Goal: Navigation & Orientation: Find specific page/section

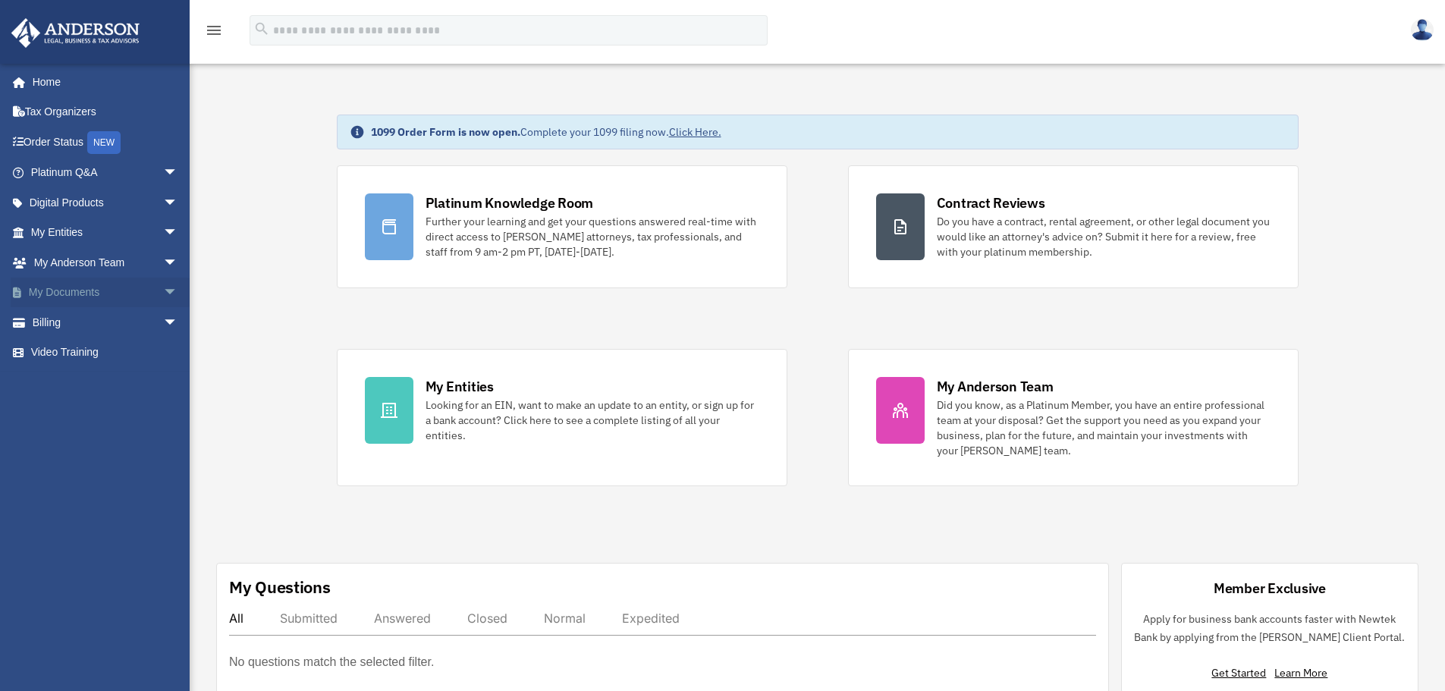
click at [80, 290] on link "My Documents arrow_drop_down" at bounding box center [106, 293] width 190 height 30
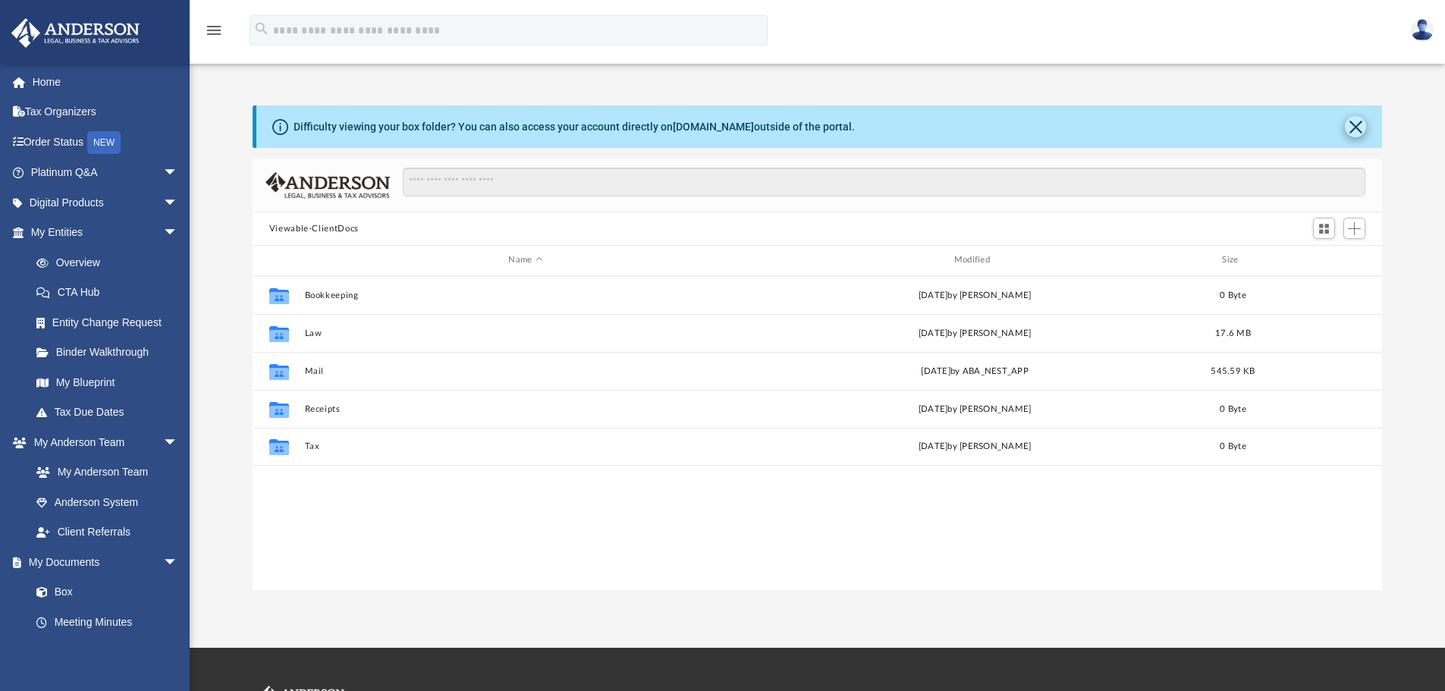
scroll to position [334, 1118]
click at [1356, 124] on button "Close" at bounding box center [1355, 126] width 21 height 21
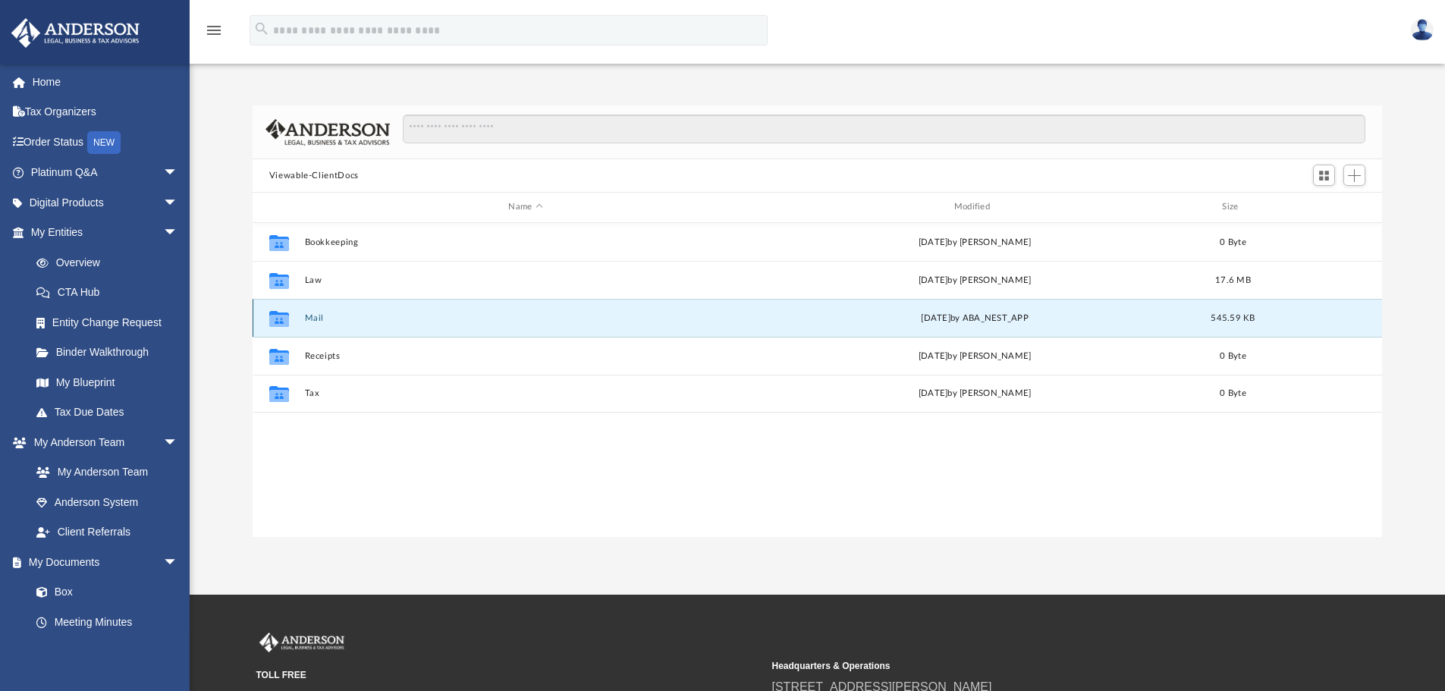
click at [313, 313] on button "Mail" at bounding box center [525, 318] width 442 height 10
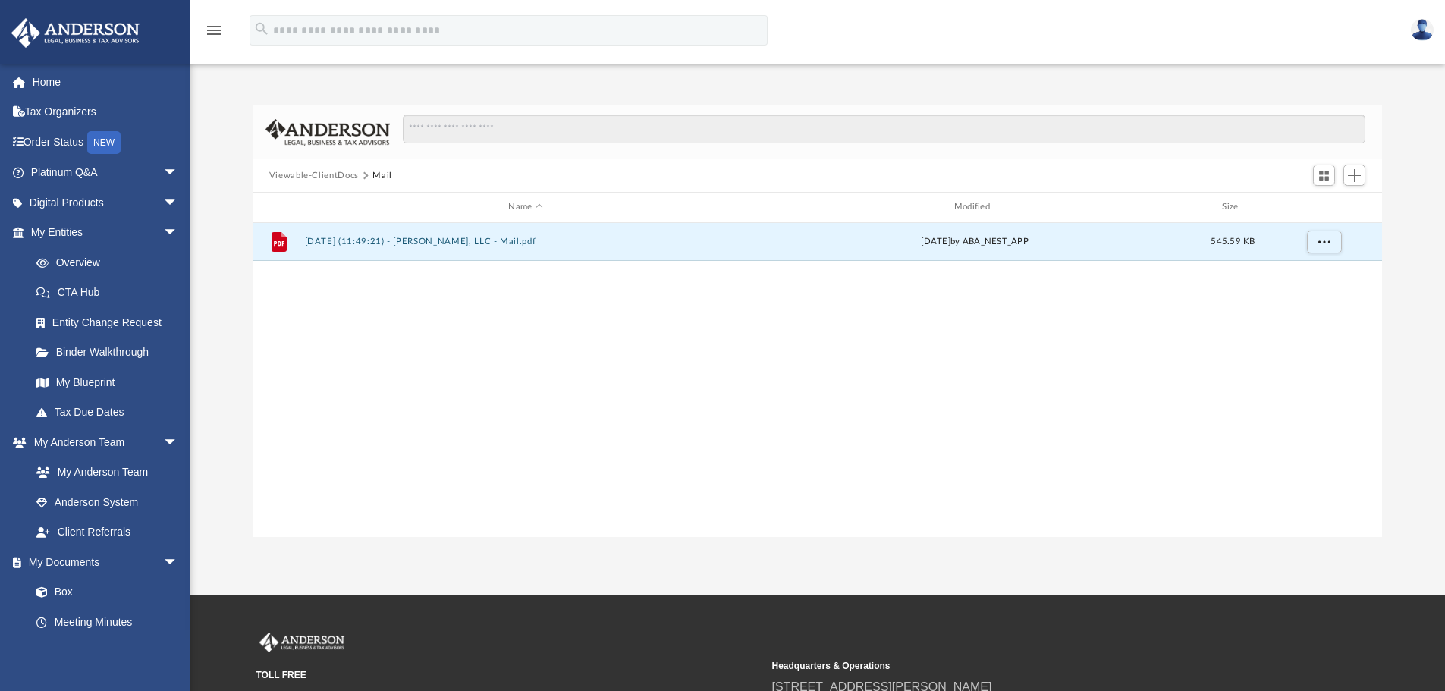
click at [459, 238] on button "[DATE] (11:49:21) - [PERSON_NAME], LLC - Mail.pdf" at bounding box center [525, 242] width 442 height 10
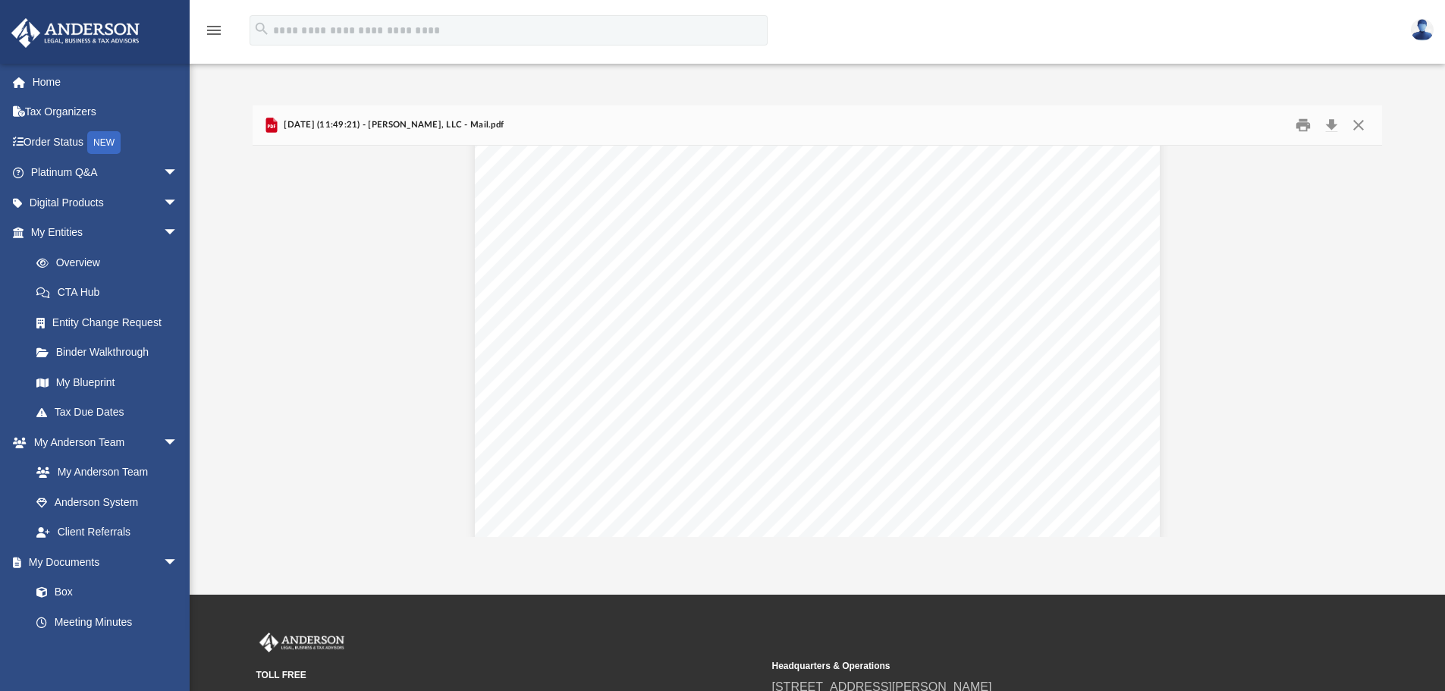
scroll to position [1168, 0]
click at [1360, 124] on button "Close" at bounding box center [1358, 126] width 27 height 24
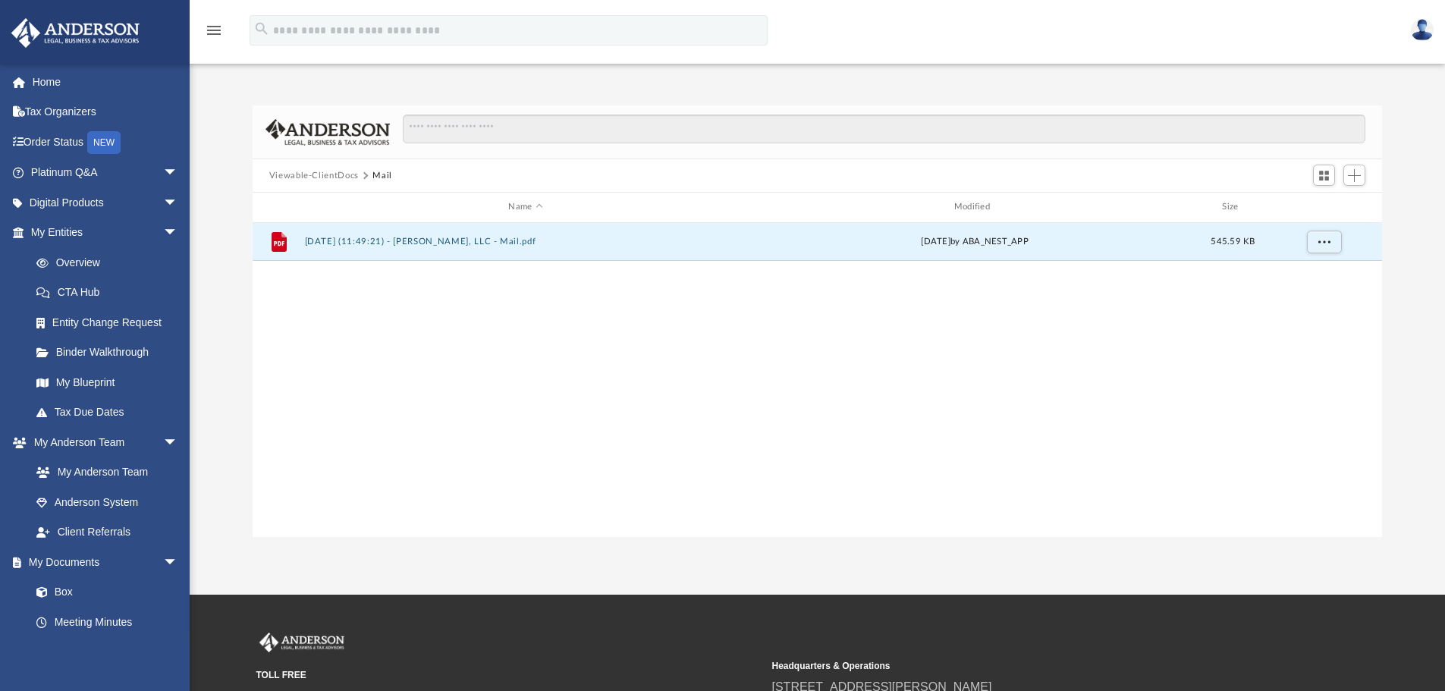
click at [341, 177] on button "Viewable-ClientDocs" at bounding box center [314, 176] width 90 height 14
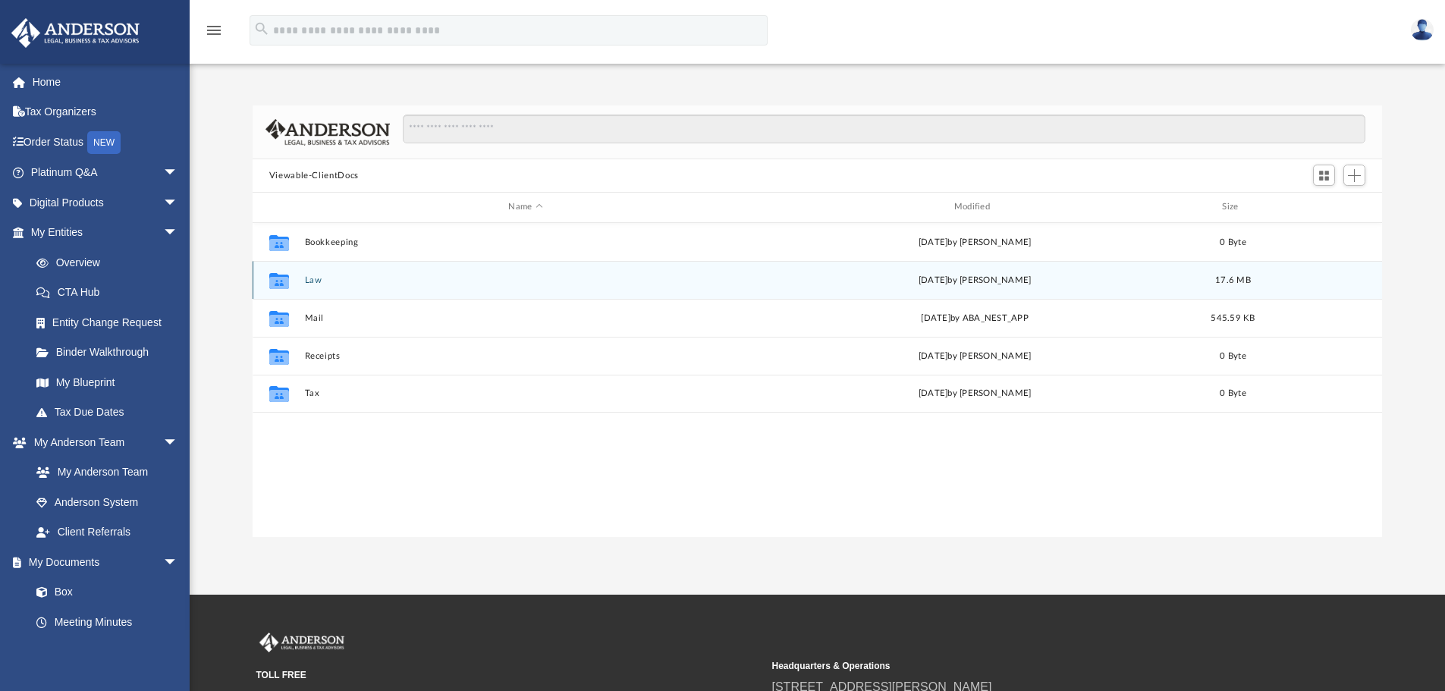
click at [316, 280] on button "Law" at bounding box center [525, 280] width 442 height 10
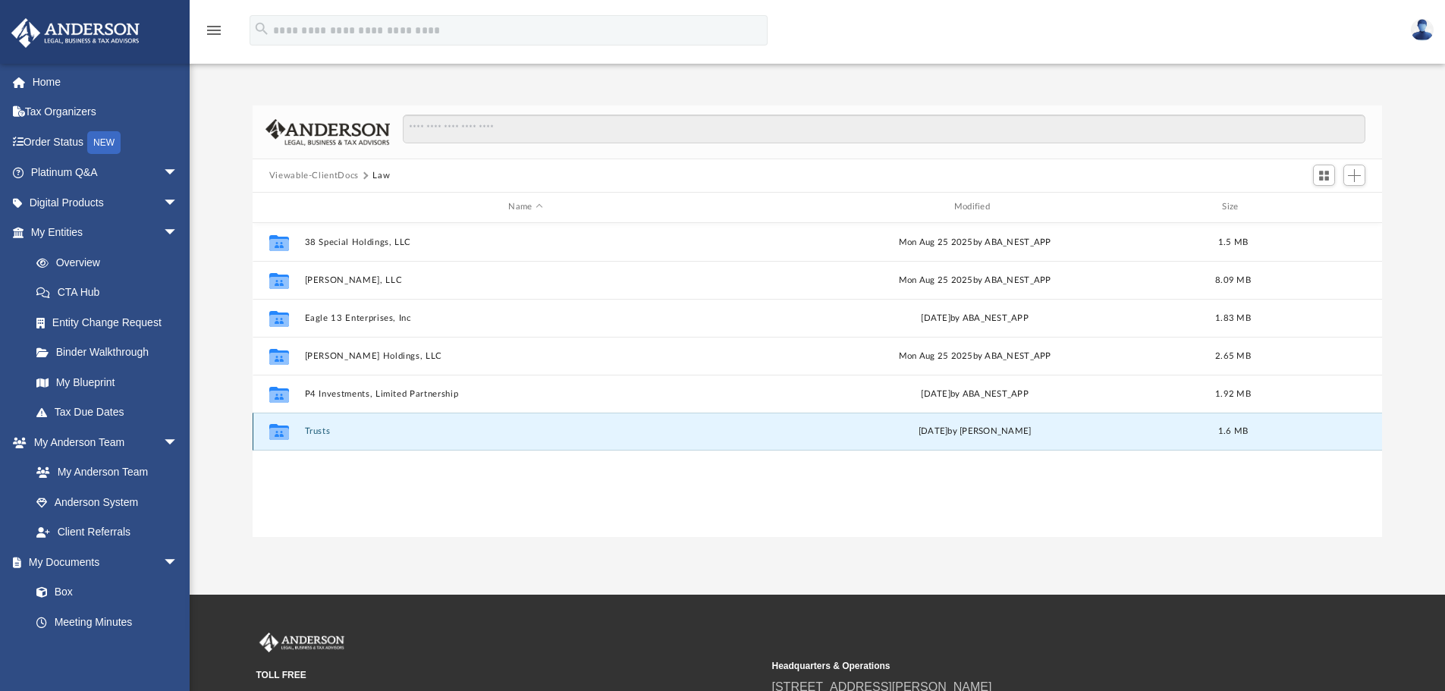
click at [319, 432] on button "Trusts" at bounding box center [525, 431] width 442 height 10
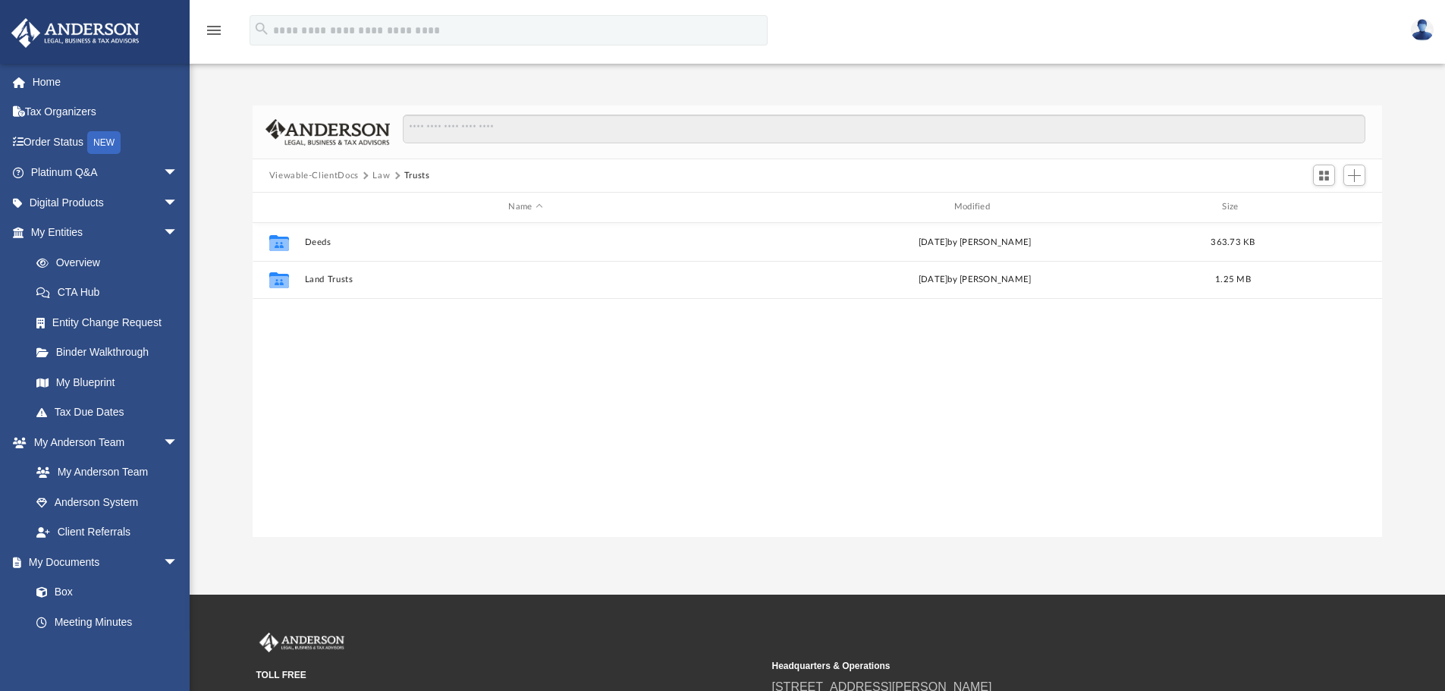
click at [382, 176] on button "Law" at bounding box center [381, 176] width 17 height 14
